Goal: Transaction & Acquisition: Purchase product/service

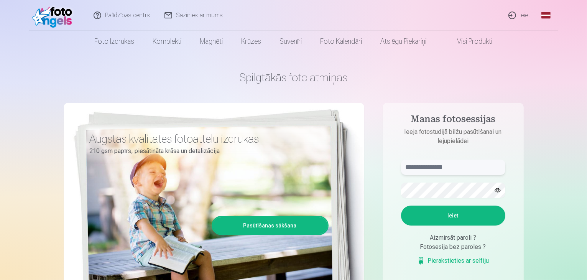
click at [440, 166] on input "text" at bounding box center [453, 166] width 104 height 15
type input "**********"
click at [461, 218] on button "Ieiet" at bounding box center [453, 215] width 104 height 20
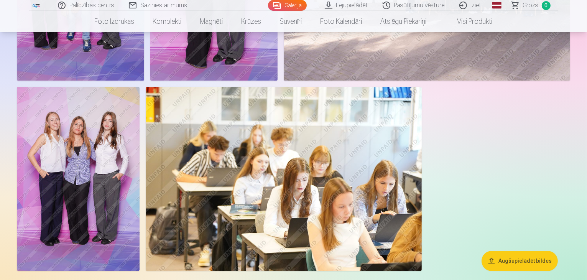
scroll to position [1607, 0]
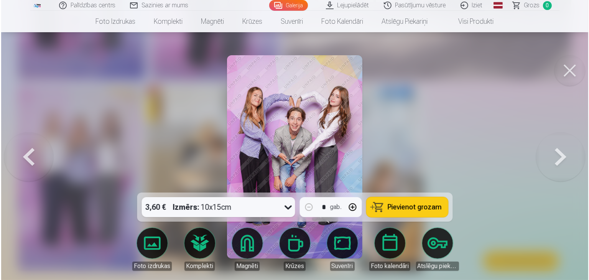
scroll to position [1611, 0]
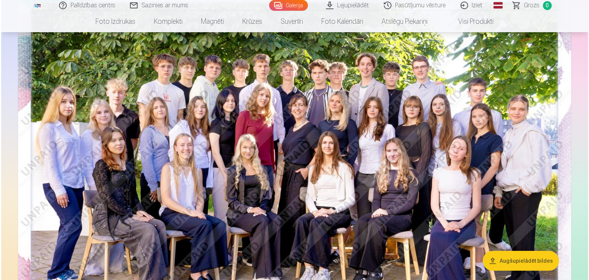
scroll to position [100, 0]
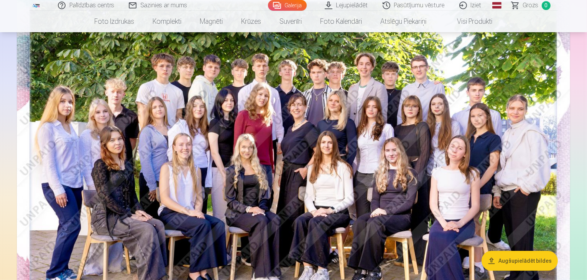
click at [293, 71] on img at bounding box center [293, 168] width 553 height 369
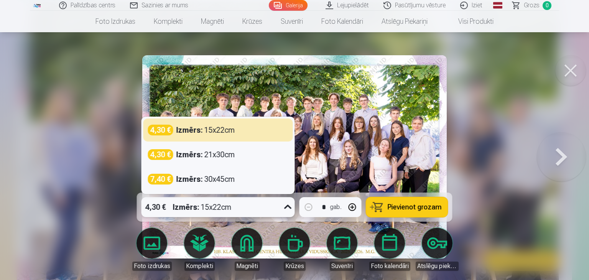
click at [290, 207] on icon at bounding box center [288, 207] width 12 height 12
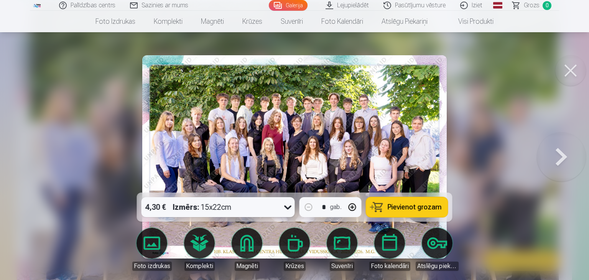
click at [333, 154] on img at bounding box center [294, 156] width 304 height 203
click at [171, 65] on img at bounding box center [294, 156] width 304 height 203
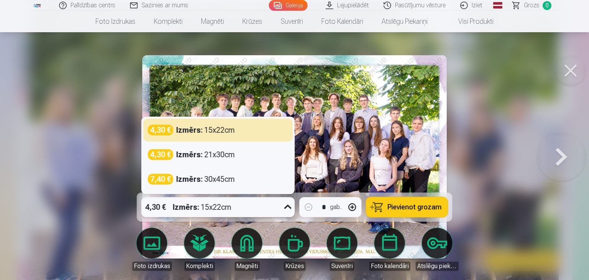
click at [233, 202] on div "4,30 € Izmērs : 15x22cm" at bounding box center [210, 207] width 139 height 20
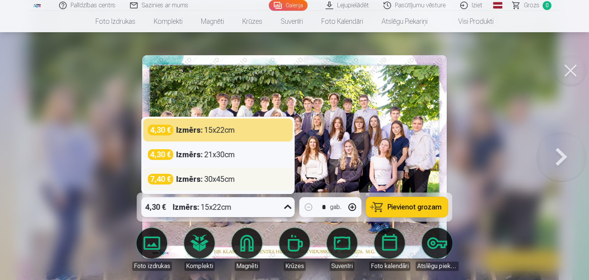
click at [225, 181] on div "Izmērs : 30x45cm" at bounding box center [205, 179] width 59 height 11
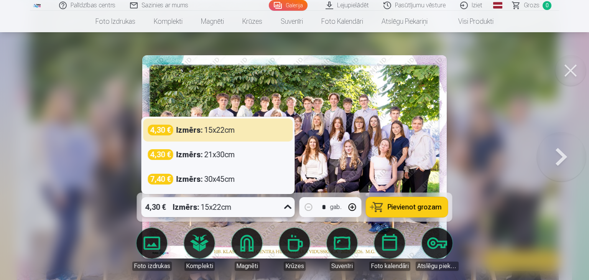
click at [247, 204] on div "4,30 € Izmērs : 15x22cm" at bounding box center [210, 207] width 139 height 20
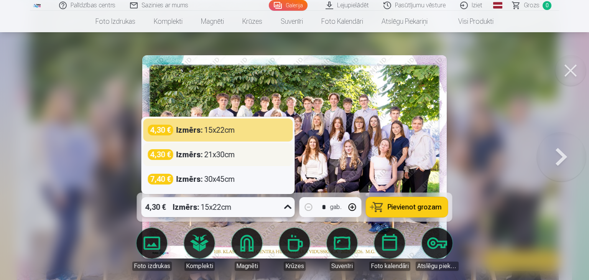
click at [224, 153] on div "Izmērs : 21x30cm" at bounding box center [205, 154] width 59 height 11
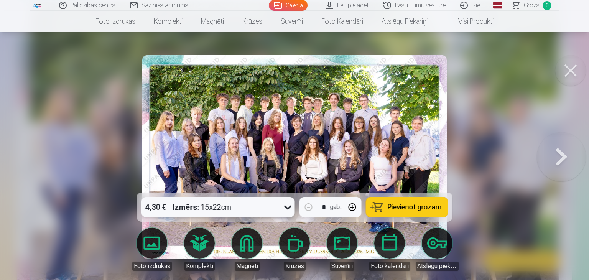
click at [236, 211] on div "4,30 € Izmērs : 15x22cm" at bounding box center [210, 207] width 139 height 20
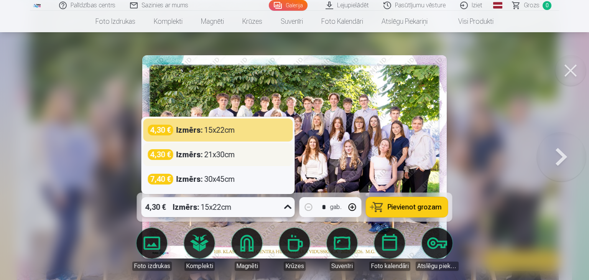
click at [214, 162] on div "4,30 € Izmērs : 21x30cm" at bounding box center [217, 154] width 149 height 23
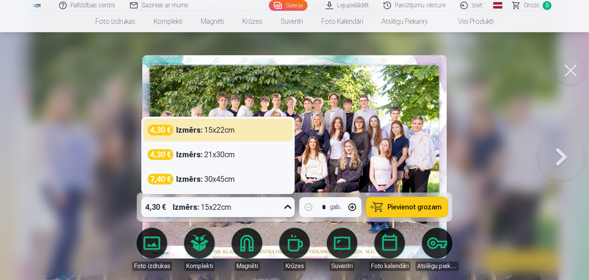
click at [249, 213] on div "4,30 € Izmērs : 15x22cm" at bounding box center [210, 207] width 139 height 20
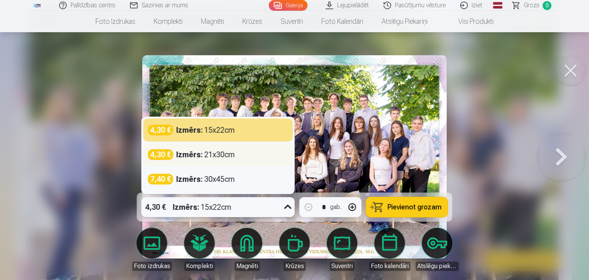
click at [221, 151] on div "Izmērs : 21x30cm" at bounding box center [205, 154] width 59 height 11
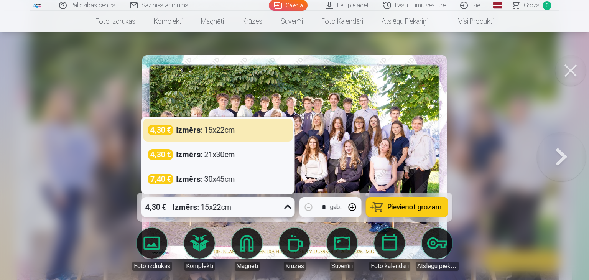
click at [251, 212] on div "4,30 € Izmērs : 15x22cm" at bounding box center [210, 207] width 139 height 20
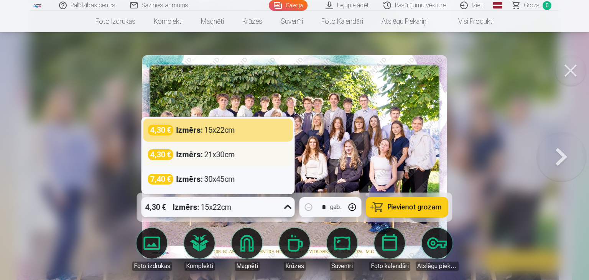
click at [163, 154] on div "4,30 €" at bounding box center [160, 154] width 25 height 11
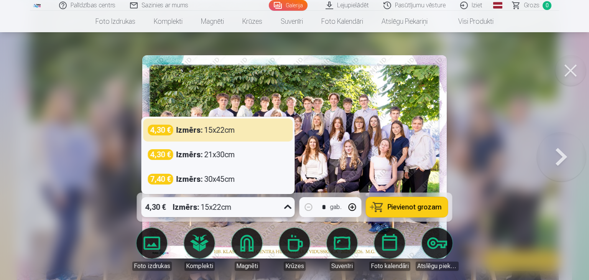
click at [251, 203] on div "4,30 € Izmērs : 15x22cm" at bounding box center [210, 207] width 139 height 20
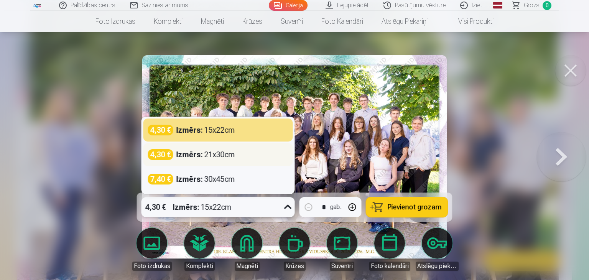
click at [222, 151] on div "Izmērs : 21x30cm" at bounding box center [205, 154] width 59 height 11
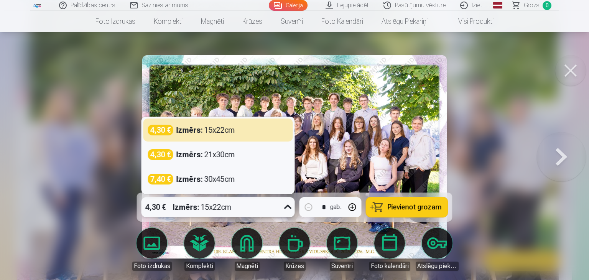
click at [241, 207] on div "4,30 € Izmērs : 15x22cm" at bounding box center [210, 207] width 139 height 20
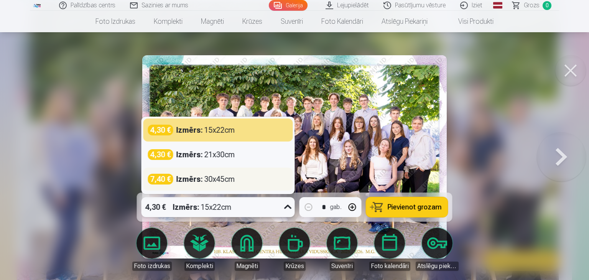
click at [227, 182] on div "Izmērs : 30x45cm" at bounding box center [205, 179] width 59 height 11
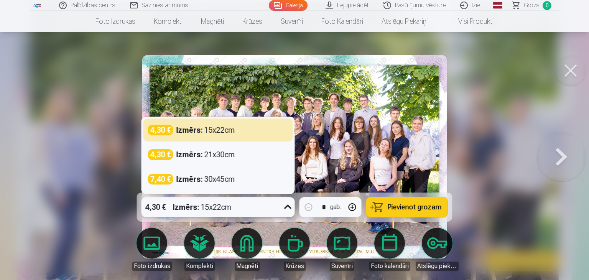
click at [284, 210] on icon at bounding box center [288, 207] width 12 height 12
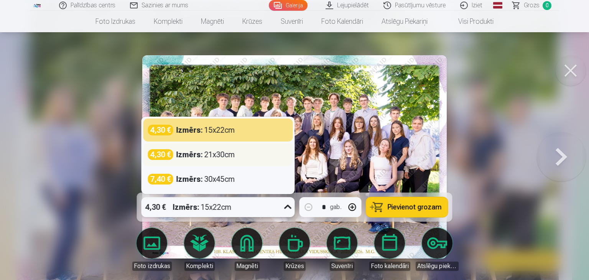
click at [223, 156] on div "Izmērs : 21x30cm" at bounding box center [205, 154] width 59 height 11
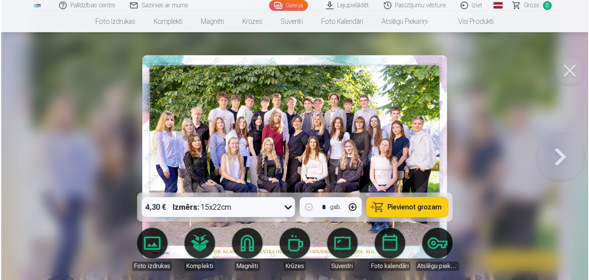
scroll to position [2360, 0]
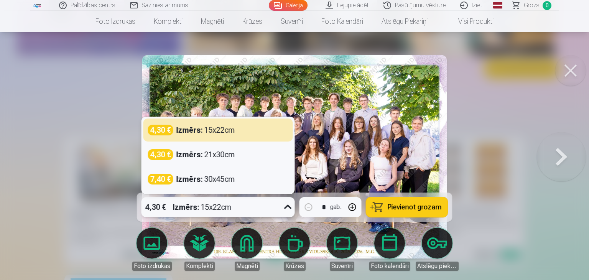
click at [267, 207] on div "4,30 € Izmērs : 15x22cm" at bounding box center [210, 207] width 139 height 20
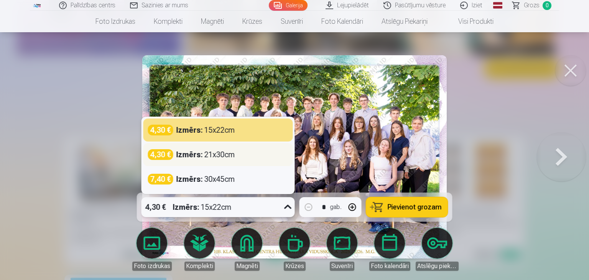
click at [214, 151] on div "Izmērs : 21x30cm" at bounding box center [205, 154] width 59 height 11
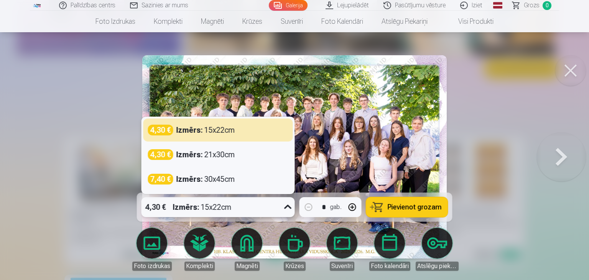
click at [248, 207] on div "4,30 € Izmērs : 15x22cm" at bounding box center [210, 207] width 139 height 20
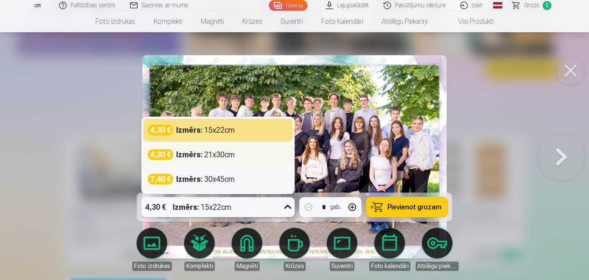
click at [164, 151] on div "4,30 €" at bounding box center [160, 154] width 25 height 11
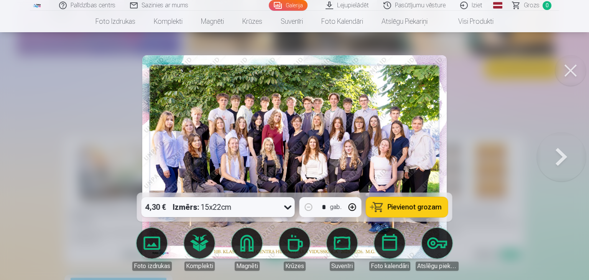
click at [401, 213] on button "Pievienot grozam" at bounding box center [407, 207] width 82 height 20
click at [527, 4] on span "Grozs" at bounding box center [531, 5] width 16 height 9
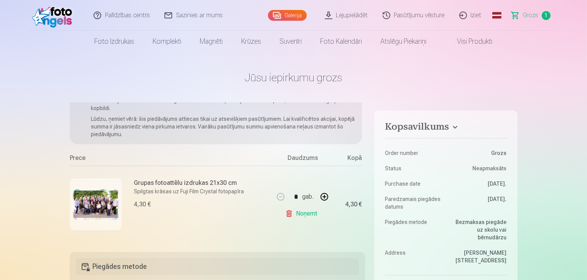
scroll to position [32, 0]
click at [222, 193] on div "Grupas fotoattēlu izdrukas 21x30 cm Spilgtas krāsas uz Fuji Film Crystal fotopa…" at bounding box center [189, 193] width 110 height 31
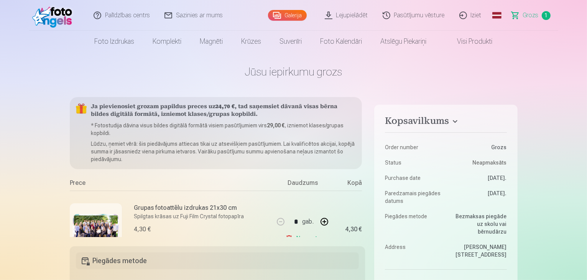
scroll to position [0, 0]
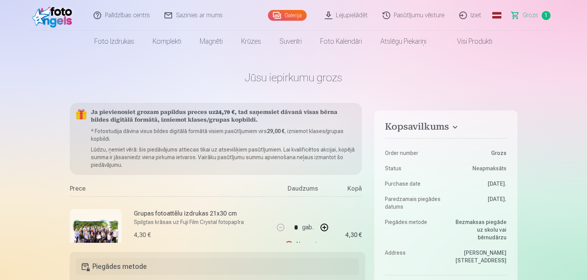
click at [469, 40] on link "Visi produkti" at bounding box center [469, 41] width 66 height 21
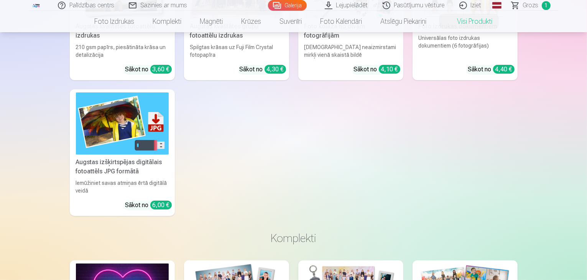
scroll to position [143, 0]
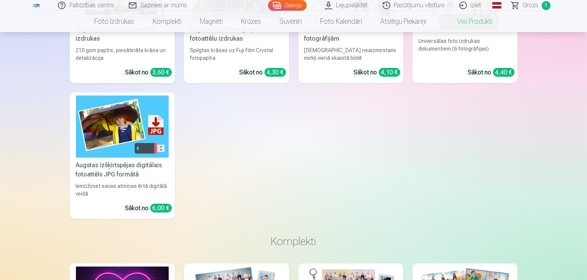
click at [289, 5] on link "Galerija" at bounding box center [287, 5] width 39 height 11
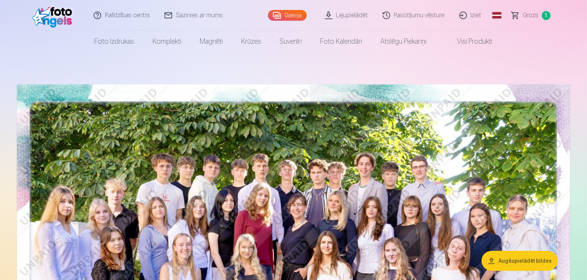
click at [485, 39] on link "Visi produkti" at bounding box center [469, 41] width 66 height 21
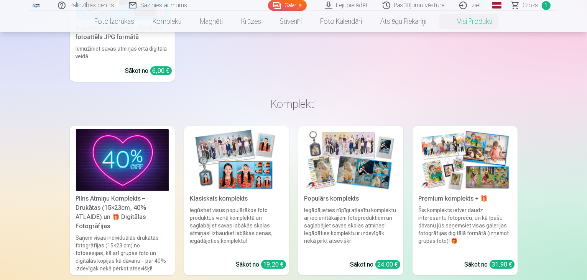
scroll to position [280, 0]
click at [295, 6] on link "Galerija" at bounding box center [287, 5] width 39 height 11
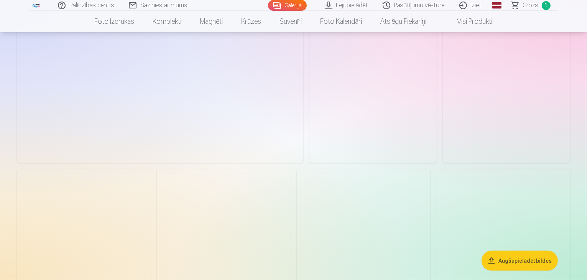
scroll to position [1118, 0]
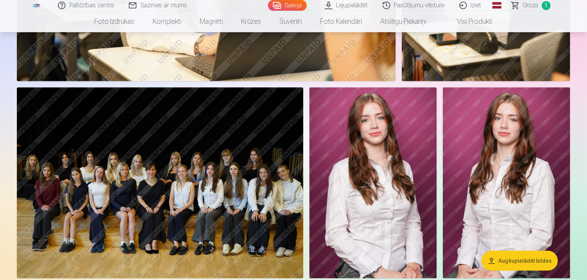
drag, startPoint x: 166, startPoint y: 93, endPoint x: 307, endPoint y: 126, distance: 144.7
click at [303, 126] on img at bounding box center [160, 182] width 286 height 191
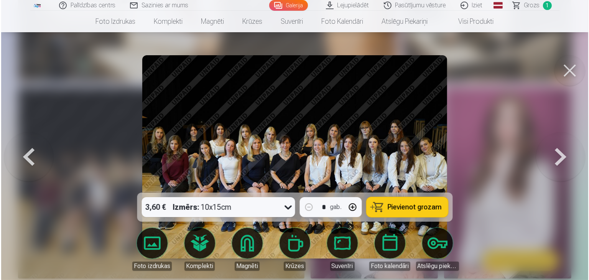
scroll to position [1007, 0]
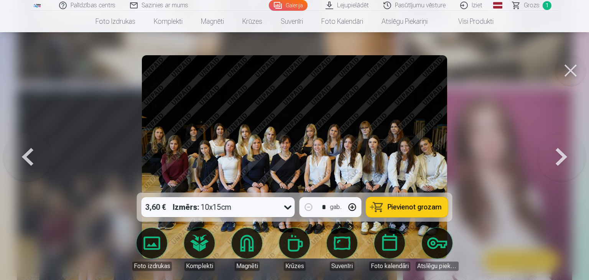
click at [561, 166] on button at bounding box center [560, 157] width 49 height 56
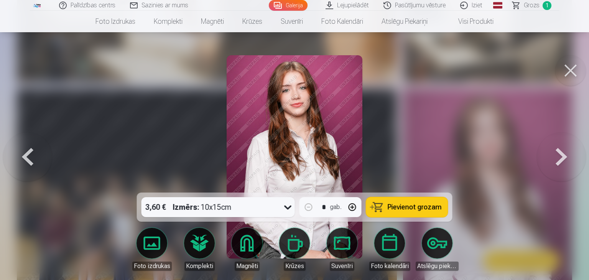
click at [561, 166] on button at bounding box center [560, 157] width 49 height 56
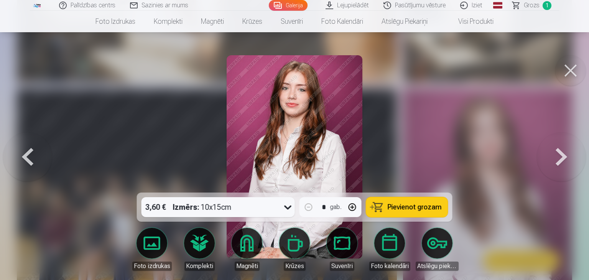
click at [31, 156] on button at bounding box center [27, 157] width 49 height 56
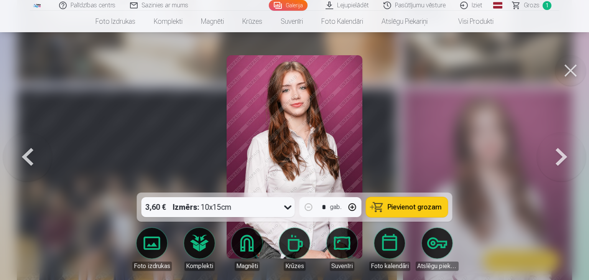
click at [562, 161] on button at bounding box center [560, 157] width 49 height 56
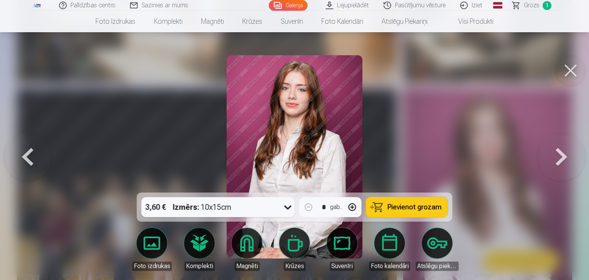
click at [33, 155] on button at bounding box center [27, 157] width 49 height 56
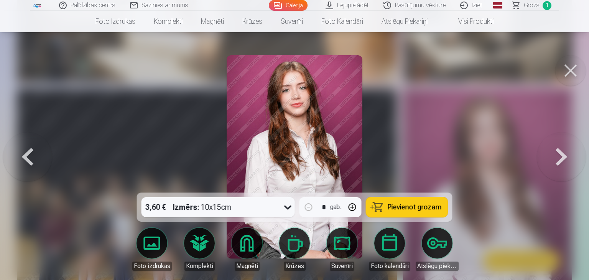
click at [556, 157] on button at bounding box center [560, 157] width 49 height 56
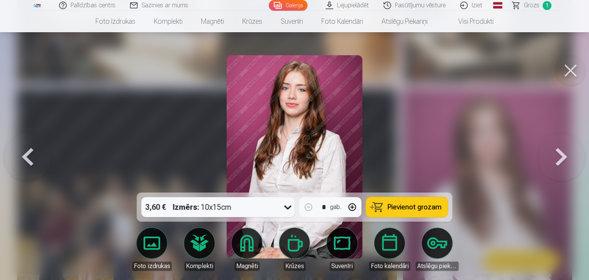
click at [28, 147] on button at bounding box center [27, 157] width 49 height 56
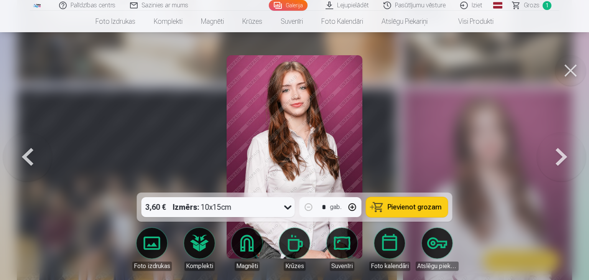
click at [564, 159] on button at bounding box center [560, 157] width 49 height 56
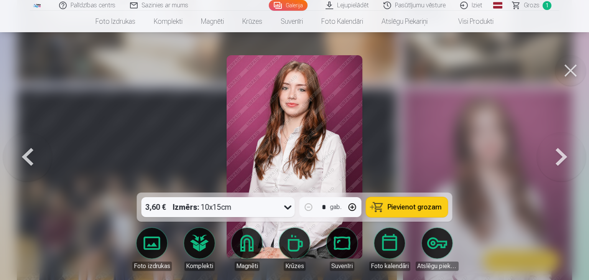
click at [32, 154] on button at bounding box center [27, 157] width 49 height 56
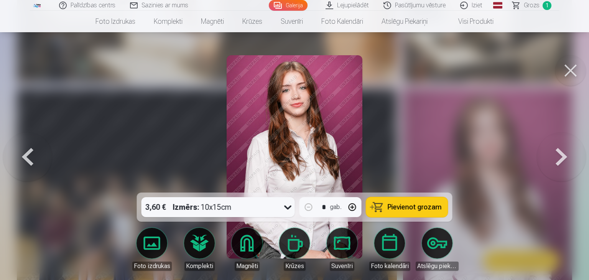
click at [569, 75] on button at bounding box center [570, 70] width 31 height 31
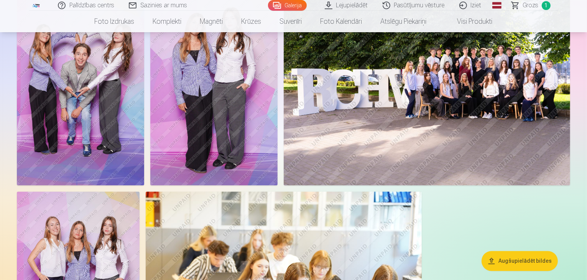
scroll to position [1527, 0]
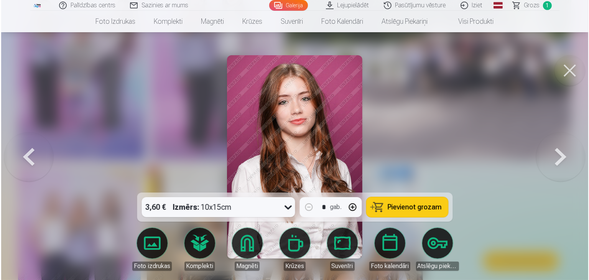
scroll to position [1531, 0]
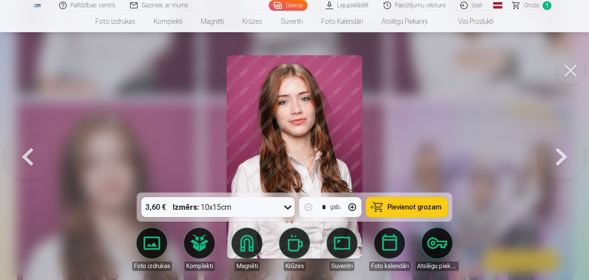
click at [569, 164] on button at bounding box center [560, 157] width 49 height 56
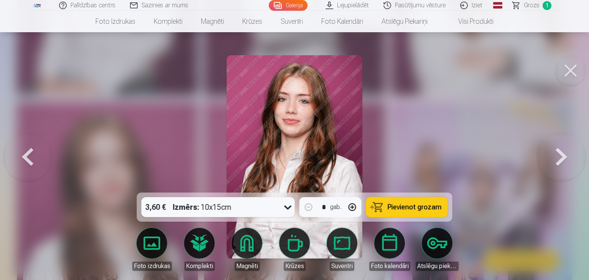
click at [34, 154] on button at bounding box center [27, 157] width 49 height 56
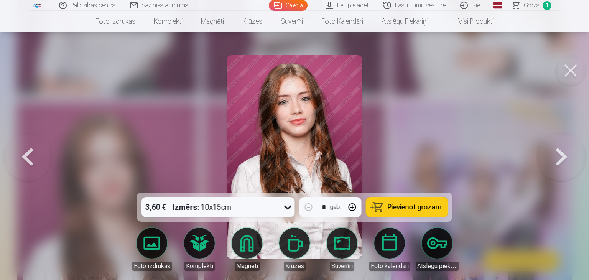
click at [576, 158] on button at bounding box center [560, 157] width 49 height 56
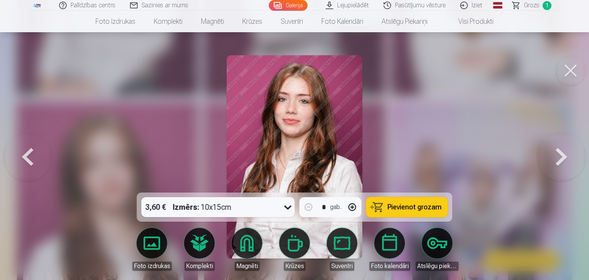
click at [44, 153] on button at bounding box center [27, 157] width 49 height 56
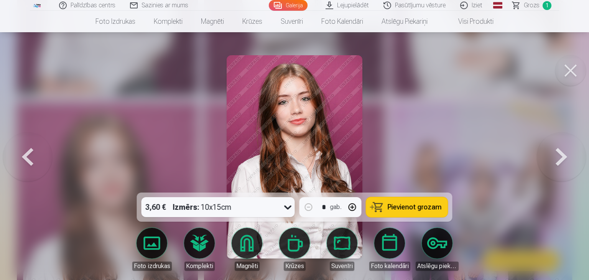
click at [572, 75] on button at bounding box center [570, 70] width 31 height 31
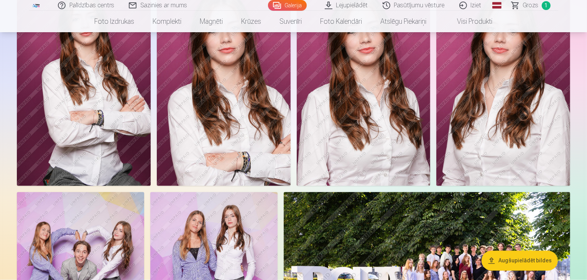
scroll to position [1300, 0]
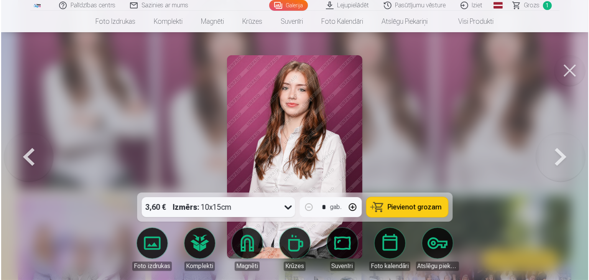
scroll to position [1304, 0]
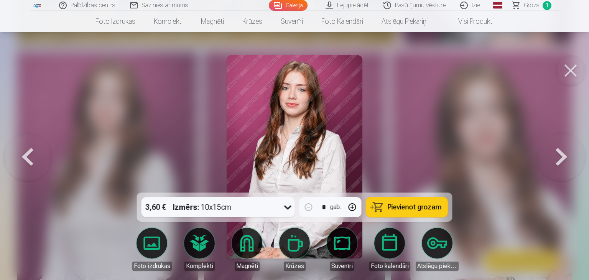
click at [27, 164] on button at bounding box center [27, 157] width 49 height 56
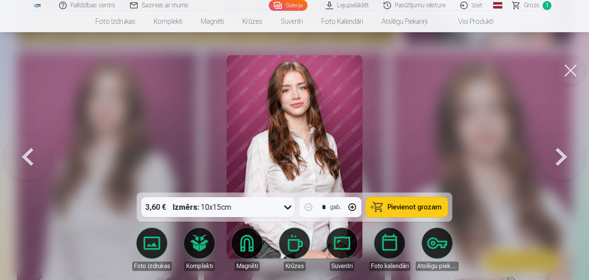
click at [549, 156] on button at bounding box center [560, 157] width 49 height 56
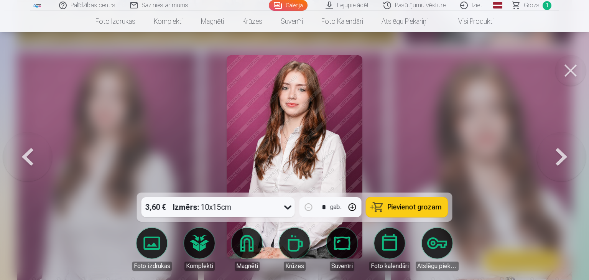
click at [20, 153] on button at bounding box center [27, 157] width 49 height 56
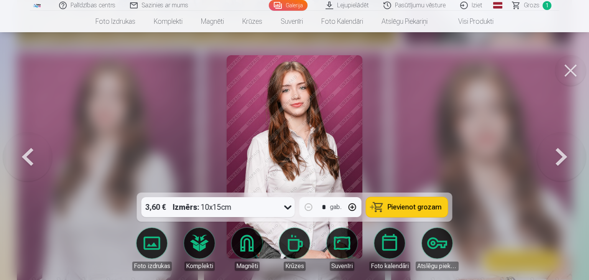
click at [562, 150] on button at bounding box center [560, 157] width 49 height 56
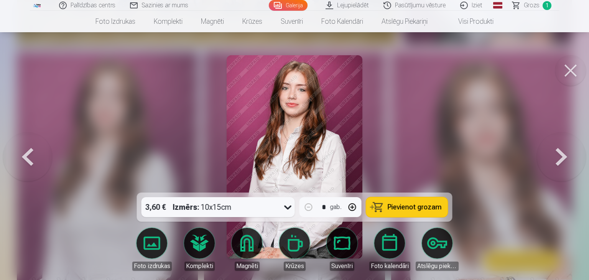
click at [32, 152] on button at bounding box center [27, 157] width 49 height 56
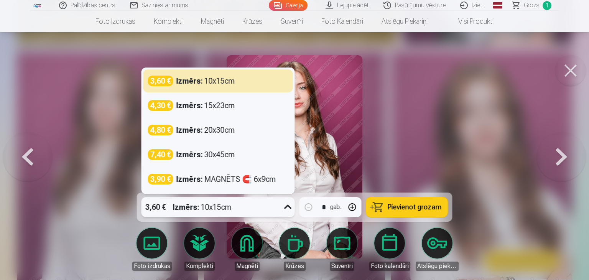
click at [251, 197] on div "3,60 € Izmērs : 10x15cm" at bounding box center [210, 207] width 139 height 20
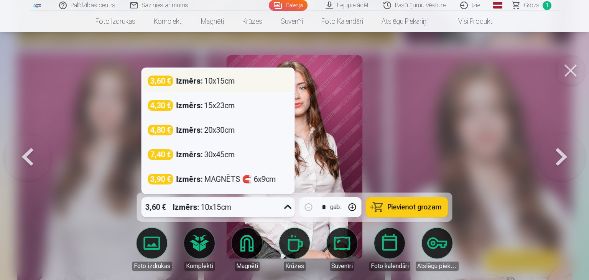
click at [226, 79] on div "Izmērs : 10x15cm" at bounding box center [205, 80] width 59 height 11
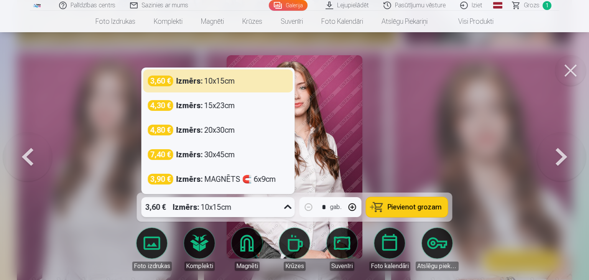
click at [256, 211] on div "3,60 € Izmērs : 10x15cm" at bounding box center [210, 207] width 139 height 20
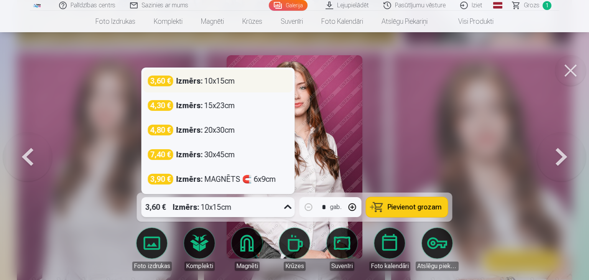
click at [219, 77] on div "Izmērs : 10x15cm" at bounding box center [205, 80] width 59 height 11
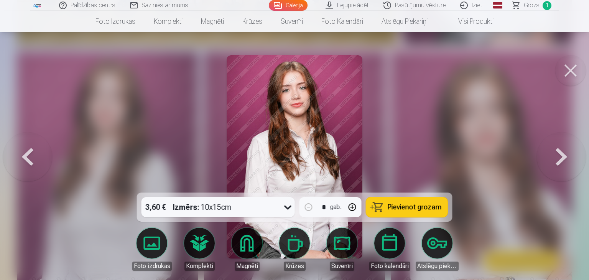
click at [411, 205] on span "Pievienot grozam" at bounding box center [414, 206] width 54 height 7
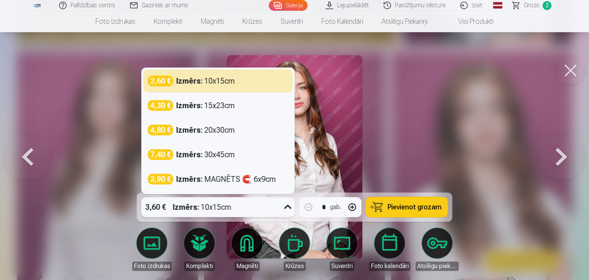
click at [272, 203] on div "3,60 € Izmērs : 10x15cm" at bounding box center [210, 207] width 139 height 20
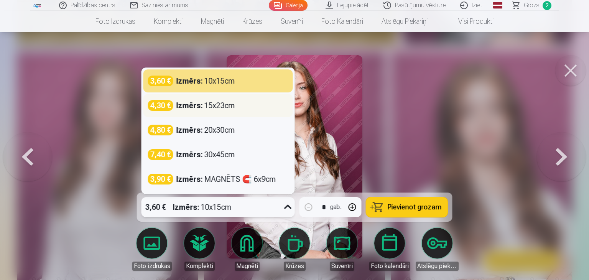
click at [225, 105] on div "Izmērs : 15x23cm" at bounding box center [205, 105] width 59 height 11
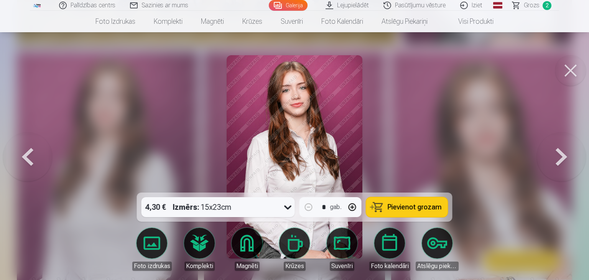
click at [351, 206] on button "button" at bounding box center [352, 207] width 18 height 18
click at [405, 207] on span "Pievienot grozam" at bounding box center [414, 206] width 54 height 7
type input "*"
click at [579, 74] on button at bounding box center [570, 70] width 31 height 31
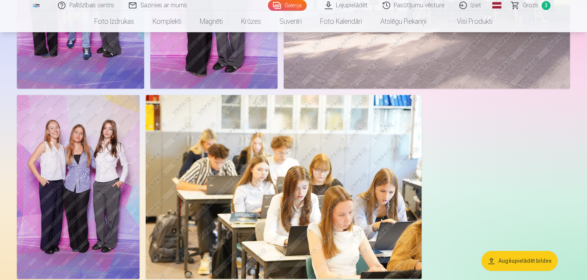
scroll to position [1599, 0]
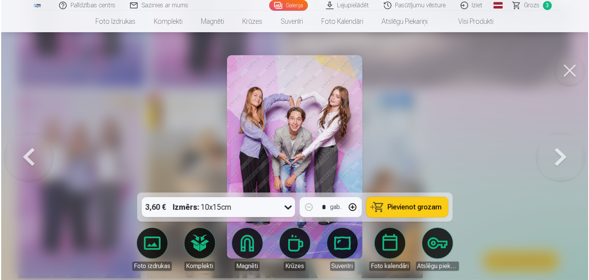
scroll to position [1604, 0]
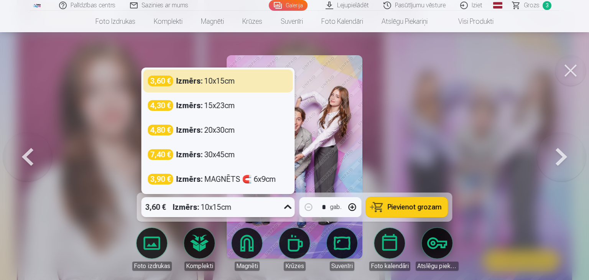
click at [273, 203] on div "3,60 € Izmērs : 10x15cm" at bounding box center [210, 207] width 139 height 20
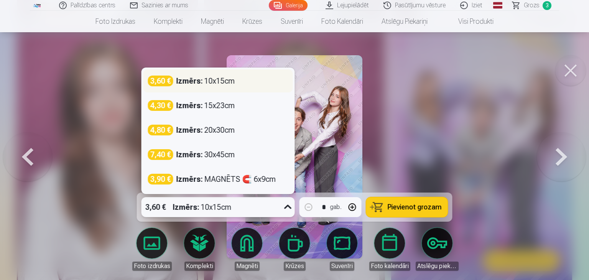
click at [246, 87] on div "3,60 € Izmērs : 10x15cm" at bounding box center [217, 80] width 149 height 23
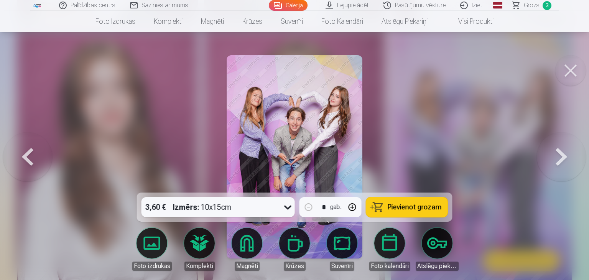
click at [411, 207] on span "Pievienot grozam" at bounding box center [414, 206] width 54 height 7
click at [569, 79] on button at bounding box center [570, 70] width 31 height 31
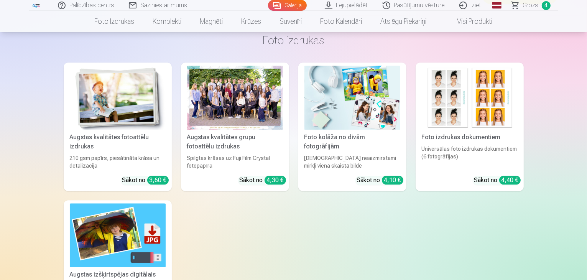
scroll to position [1888, 0]
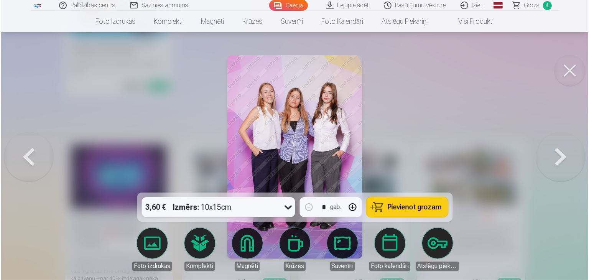
scroll to position [2133, 0]
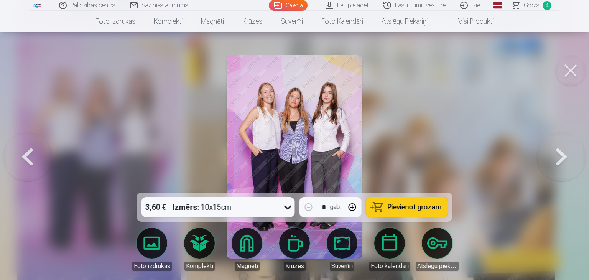
click at [393, 207] on span "Pievienot grozam" at bounding box center [414, 206] width 54 height 7
click at [567, 63] on button at bounding box center [570, 70] width 31 height 31
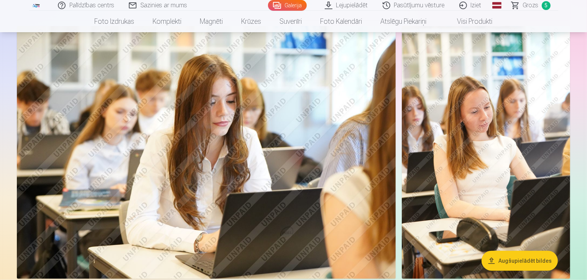
scroll to position [807, 0]
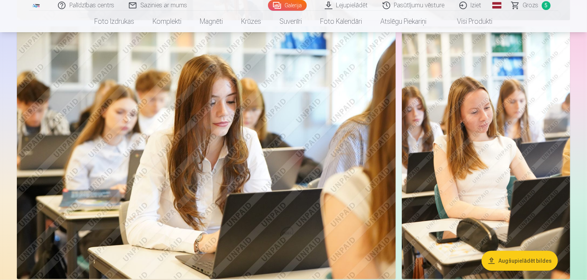
click at [269, 171] on img at bounding box center [206, 152] width 379 height 252
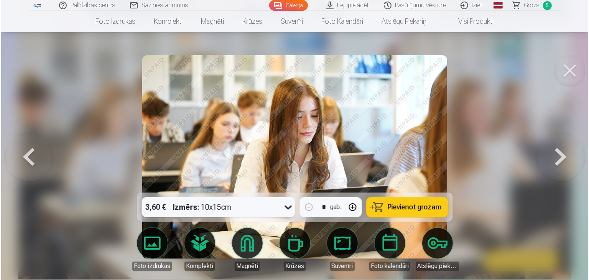
scroll to position [808, 0]
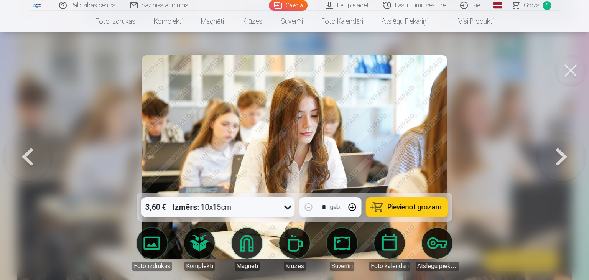
click at [402, 206] on span "Pievienot grozam" at bounding box center [414, 206] width 54 height 7
click at [579, 71] on button at bounding box center [570, 70] width 31 height 31
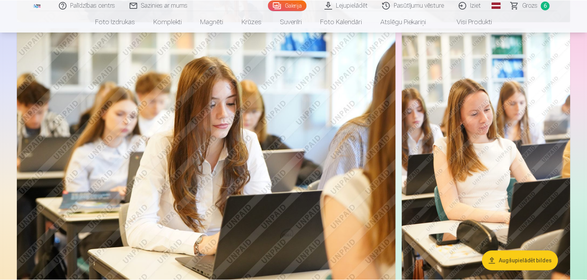
scroll to position [807, 0]
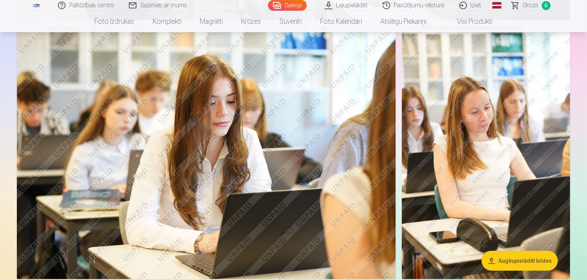
click at [523, 2] on link "Grozs 6" at bounding box center [531, 5] width 54 height 11
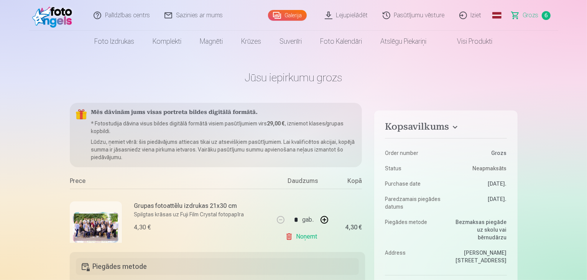
click at [533, 13] on span "Grozs" at bounding box center [531, 15] width 16 height 9
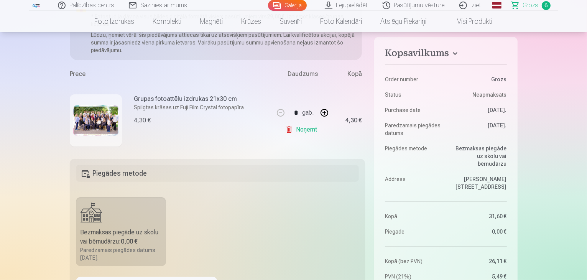
scroll to position [8, 0]
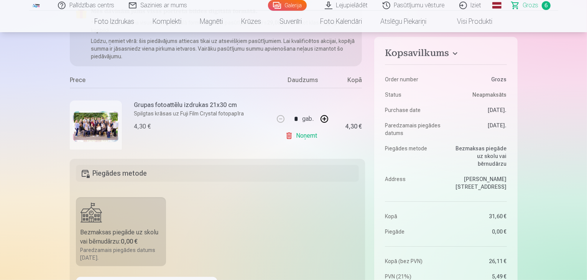
click at [131, 248] on div "Paredzamais piegādes datums 5.10.2025." at bounding box center [120, 253] width 81 height 15
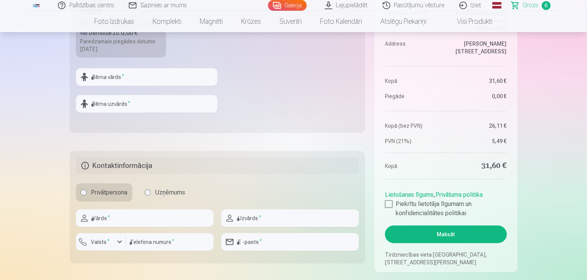
scroll to position [301, 0]
click at [156, 71] on input "text" at bounding box center [146, 78] width 141 height 18
type input "******"
type input "**********"
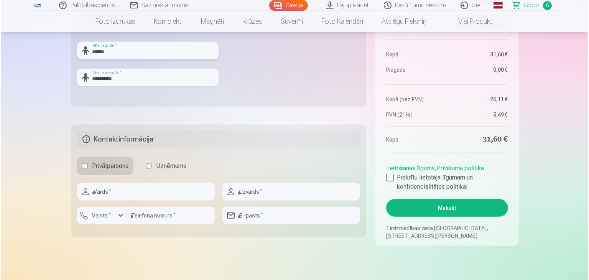
scroll to position [329, 0]
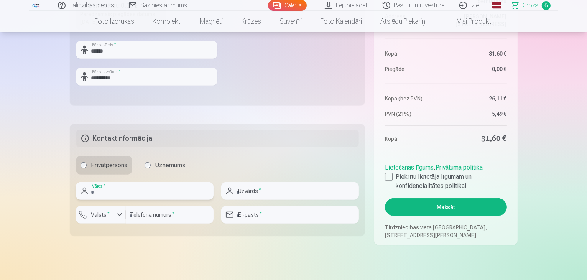
click at [183, 190] on input "text" at bounding box center [145, 191] width 138 height 18
click at [100, 194] on input "********" at bounding box center [145, 191] width 138 height 18
type input "********"
click at [270, 188] on input "text" at bounding box center [290, 191] width 138 height 18
click at [289, 174] on div "Privātpersona Uzņēmums" at bounding box center [217, 165] width 283 height 18
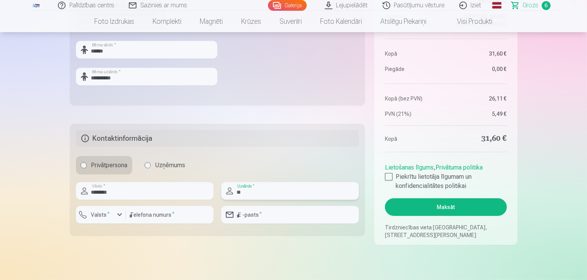
click at [256, 189] on input "**" at bounding box center [290, 191] width 138 height 18
type input "**********"
click at [178, 223] on input "number" at bounding box center [170, 215] width 88 height 18
click at [111, 214] on label "Valsts *" at bounding box center [100, 215] width 25 height 8
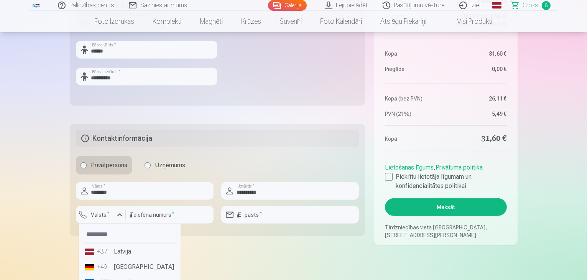
click at [123, 254] on li "+371 Latvija" at bounding box center [129, 251] width 95 height 15
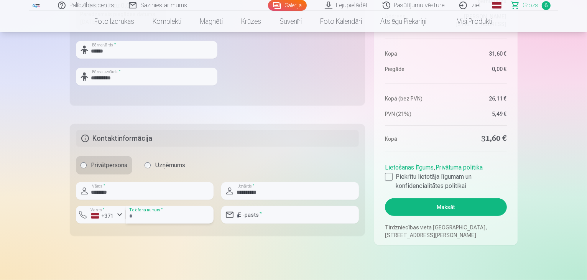
click at [148, 213] on input "*" at bounding box center [170, 215] width 88 height 18
type input "********"
click at [251, 218] on input "email" at bounding box center [290, 215] width 138 height 18
type input "**********"
click at [387, 179] on div at bounding box center [389, 177] width 8 height 8
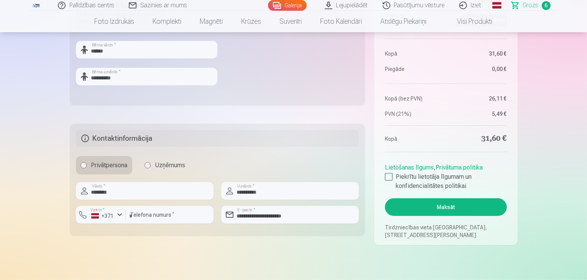
click at [425, 203] on button "Maksāt" at bounding box center [445, 207] width 121 height 18
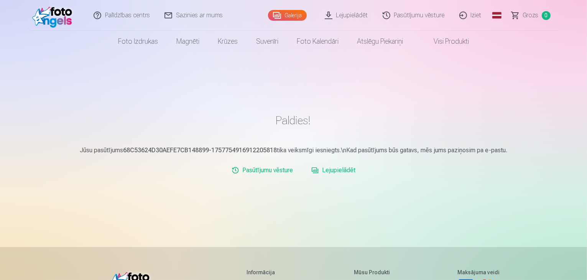
click at [339, 171] on link "Lejupielādēt" at bounding box center [333, 169] width 50 height 15
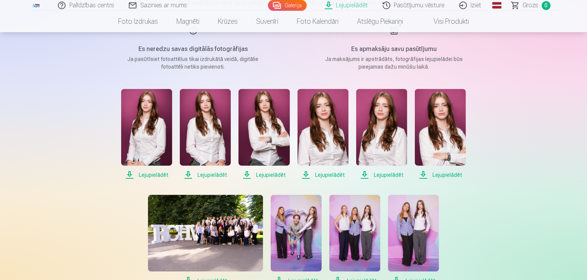
scroll to position [112, 0]
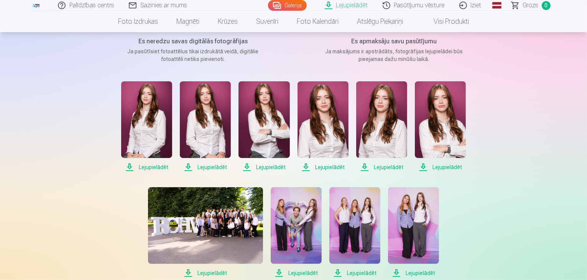
click at [157, 169] on span "Lejupielādēt" at bounding box center [146, 166] width 51 height 9
click at [210, 165] on span "Lejupielādēt" at bounding box center [205, 166] width 51 height 9
click at [264, 167] on span "Lejupielādēt" at bounding box center [263, 166] width 51 height 9
click at [326, 166] on span "Lejupielādēt" at bounding box center [322, 166] width 51 height 9
click at [381, 166] on span "Lejupielādēt" at bounding box center [381, 166] width 51 height 9
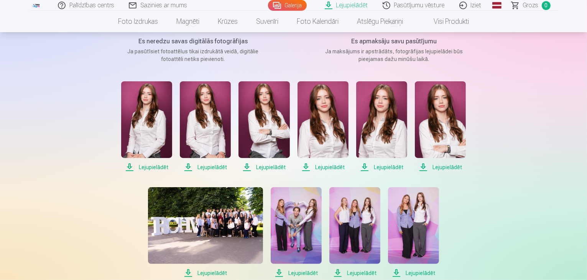
click at [433, 164] on span "Lejupielādēt" at bounding box center [440, 166] width 51 height 9
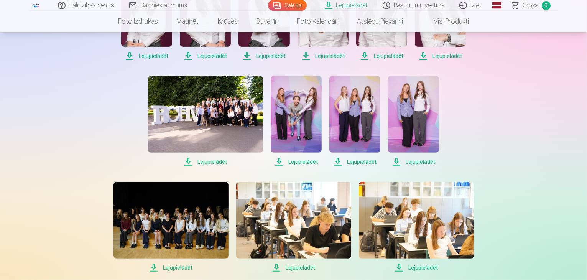
scroll to position [223, 0]
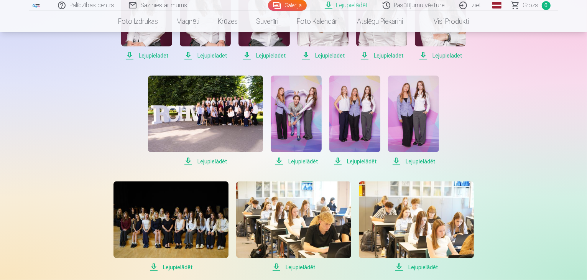
click at [208, 161] on span "Lejupielādēt" at bounding box center [205, 161] width 115 height 9
click at [187, 159] on span "Lejupielādēt" at bounding box center [205, 161] width 115 height 9
click at [579, 116] on div "Palīdzības centrs Sazinies ar mums Galerija Lejupielādēt Pasūtījumu vēsture Izi…" at bounding box center [293, 201] width 587 height 848
click at [205, 159] on span "Lejupielādēt" at bounding box center [205, 161] width 115 height 9
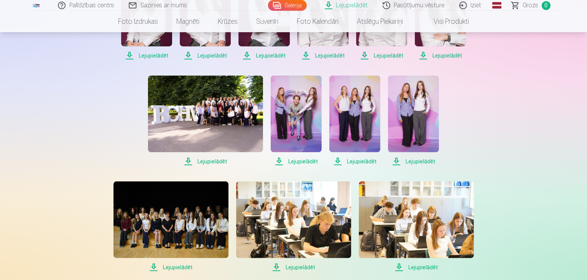
click at [300, 160] on span "Lejupielādēt" at bounding box center [296, 161] width 51 height 9
click at [349, 160] on span "Lejupielādēt" at bounding box center [354, 161] width 51 height 9
click at [400, 157] on span "Lejupielādēt" at bounding box center [413, 161] width 51 height 9
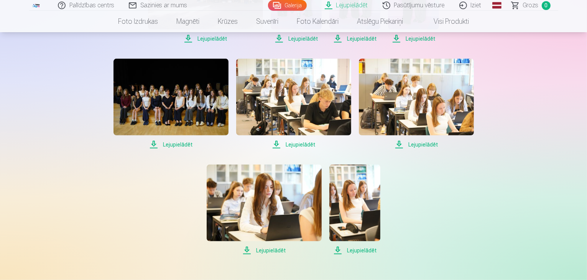
scroll to position [348, 0]
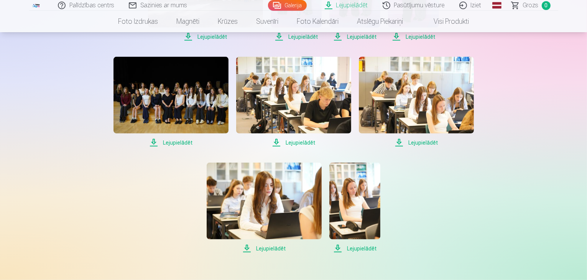
click at [175, 139] on span "Lejupielādēt" at bounding box center [170, 142] width 115 height 9
click at [180, 140] on span "Lejupielādēt" at bounding box center [170, 142] width 115 height 9
click at [297, 140] on span "Lejupielādēt" at bounding box center [293, 142] width 115 height 9
click at [413, 144] on span "Lejupielādēt" at bounding box center [416, 142] width 115 height 9
click at [270, 246] on span "Lejupielādēt" at bounding box center [264, 248] width 115 height 9
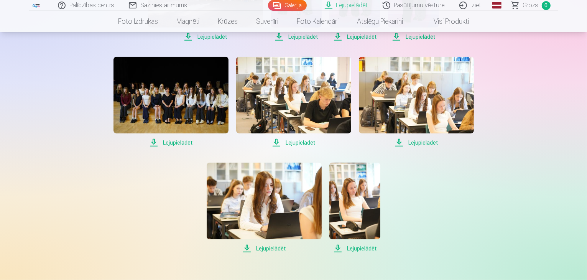
click at [359, 246] on span "Lejupielādēt" at bounding box center [354, 248] width 51 height 9
